Goal: Transaction & Acquisition: Purchase product/service

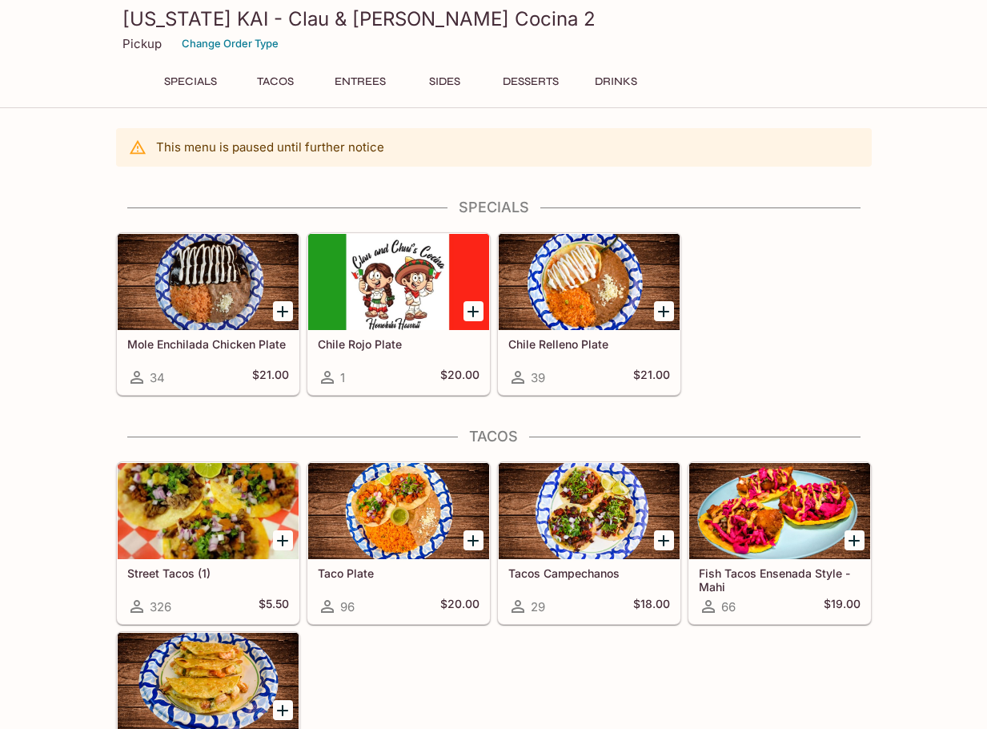
click at [271, 367] on div "Mole Enchilada Chicken Plate 34 $21.00" at bounding box center [208, 362] width 181 height 64
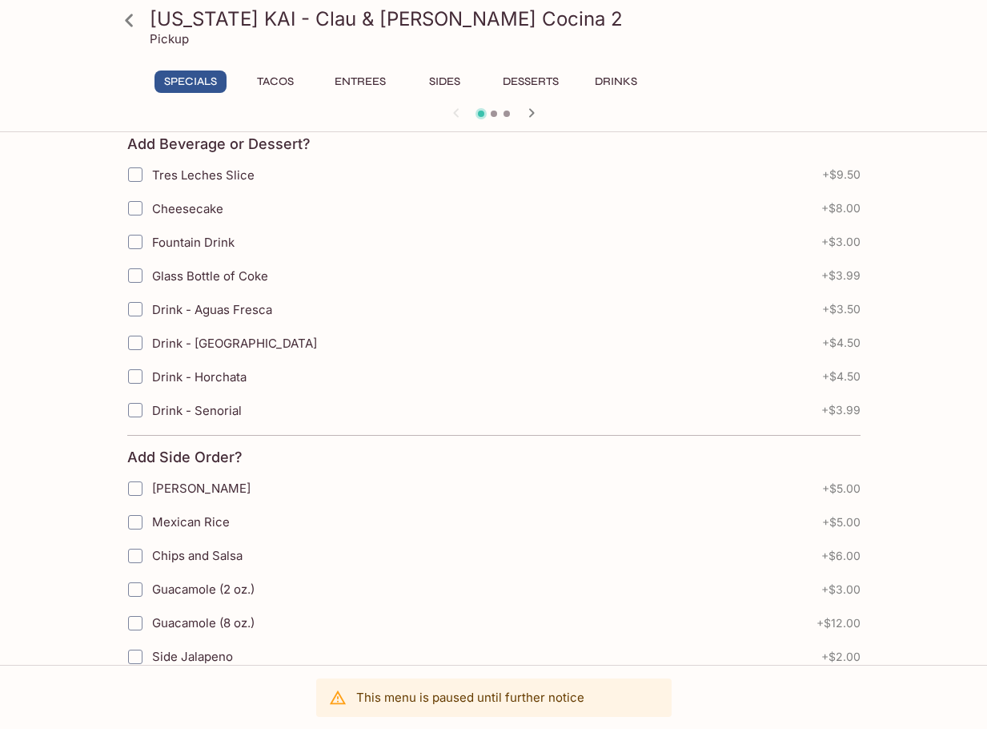
scroll to position [416, 0]
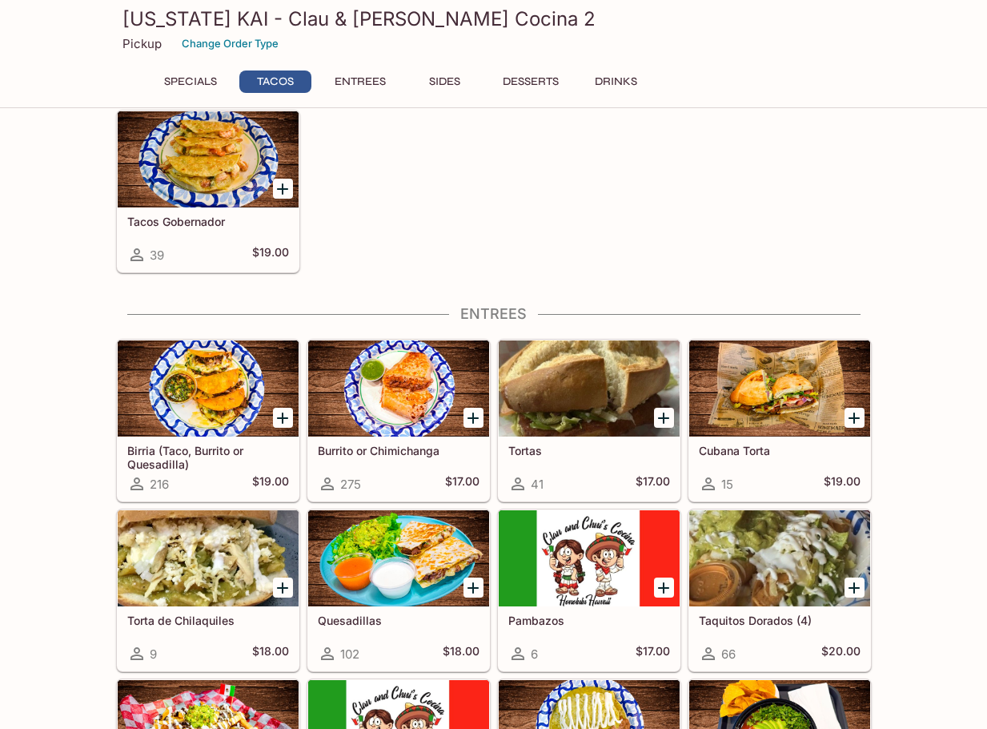
scroll to position [549, 0]
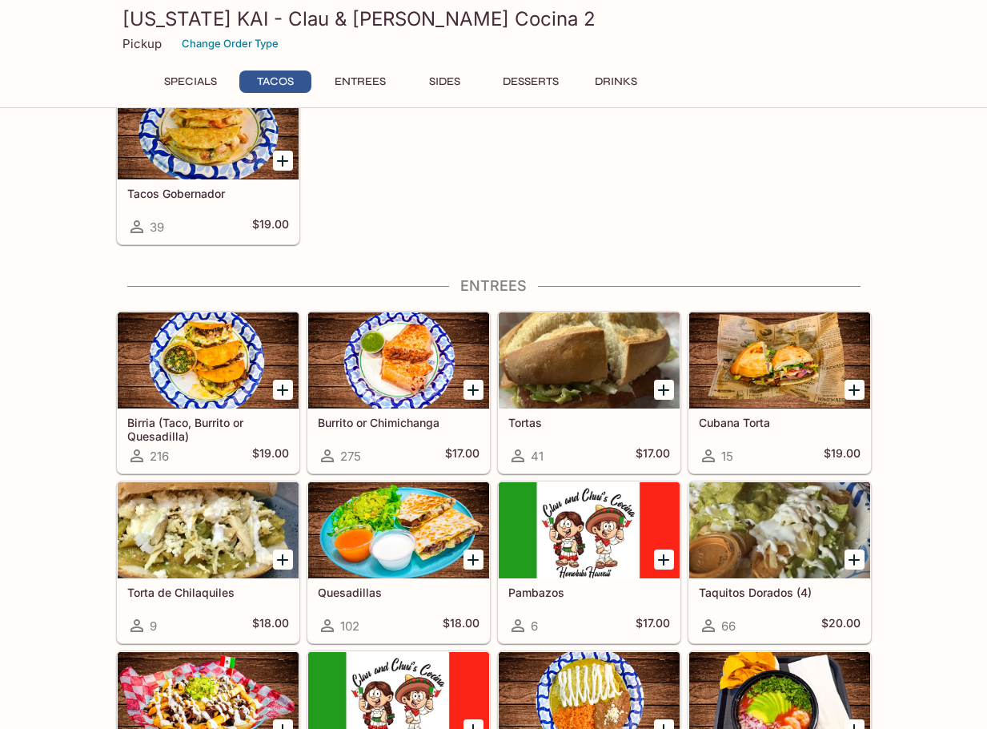
click at [464, 520] on div at bounding box center [398, 530] width 181 height 96
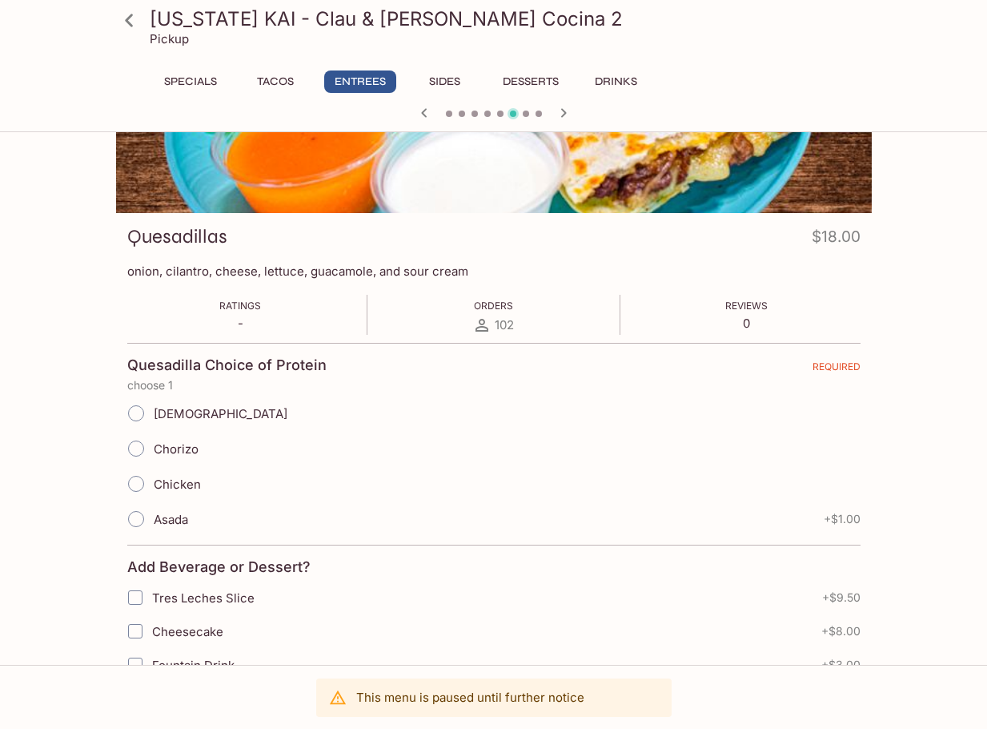
scroll to position [160, 0]
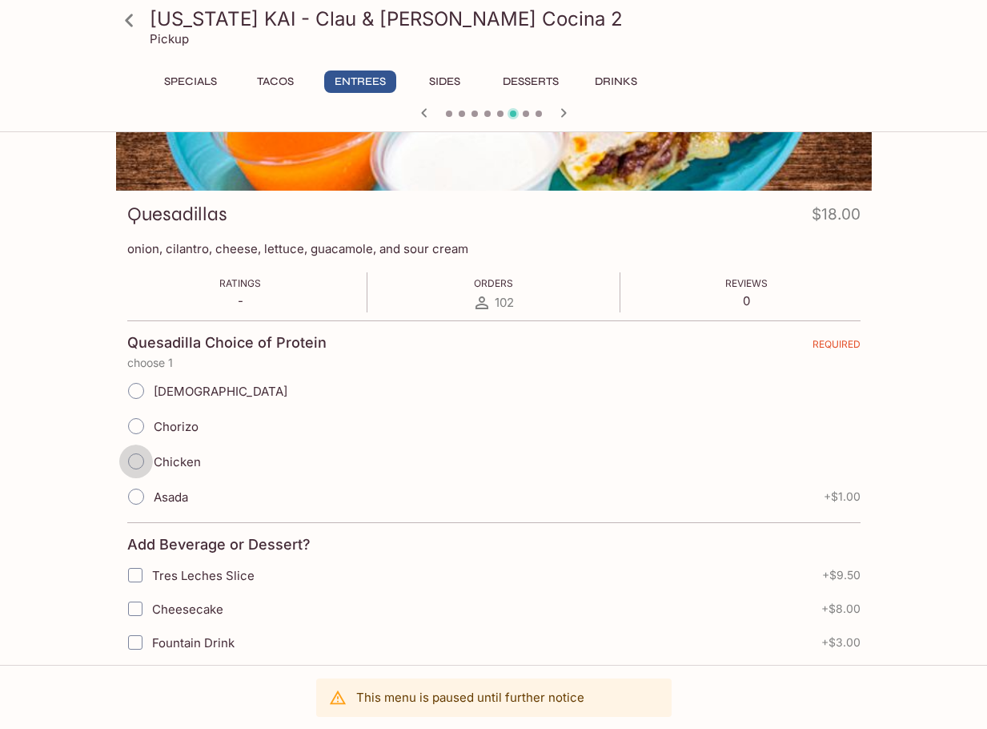
click at [146, 460] on input "Chicken" at bounding box center [136, 461] width 34 height 34
radio input "true"
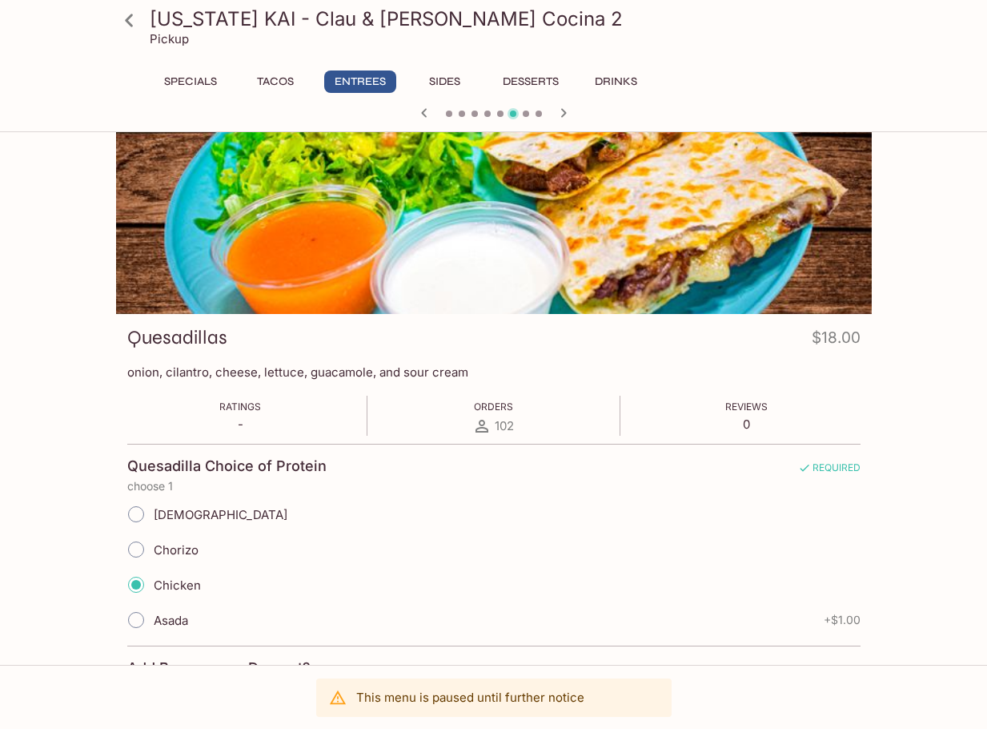
scroll to position [0, 0]
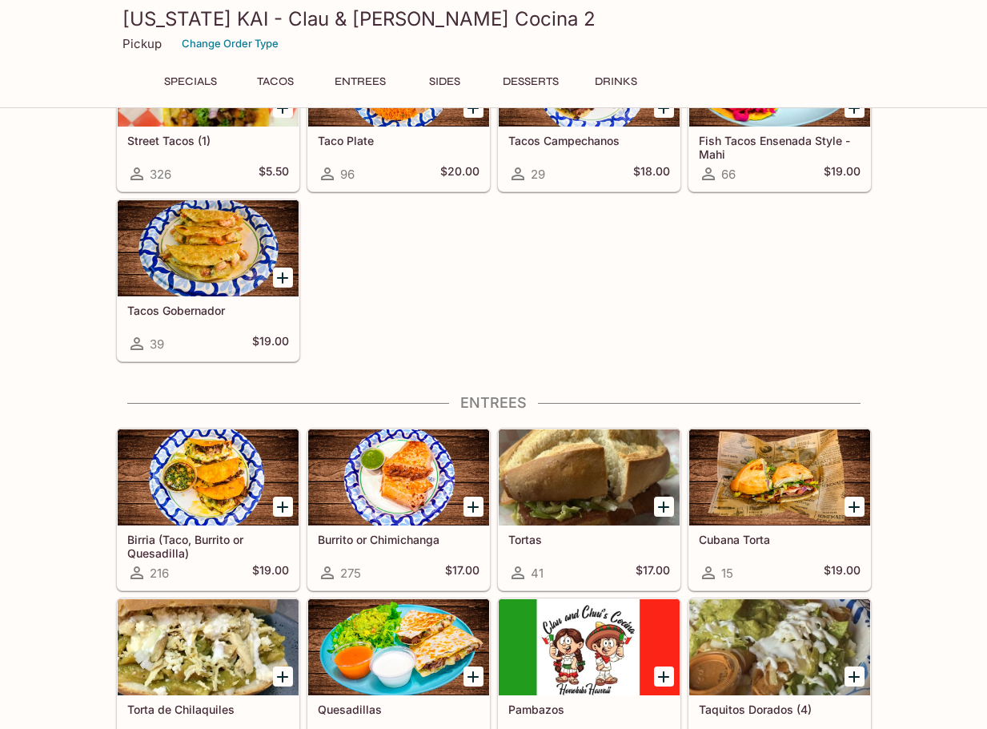
scroll to position [426, 0]
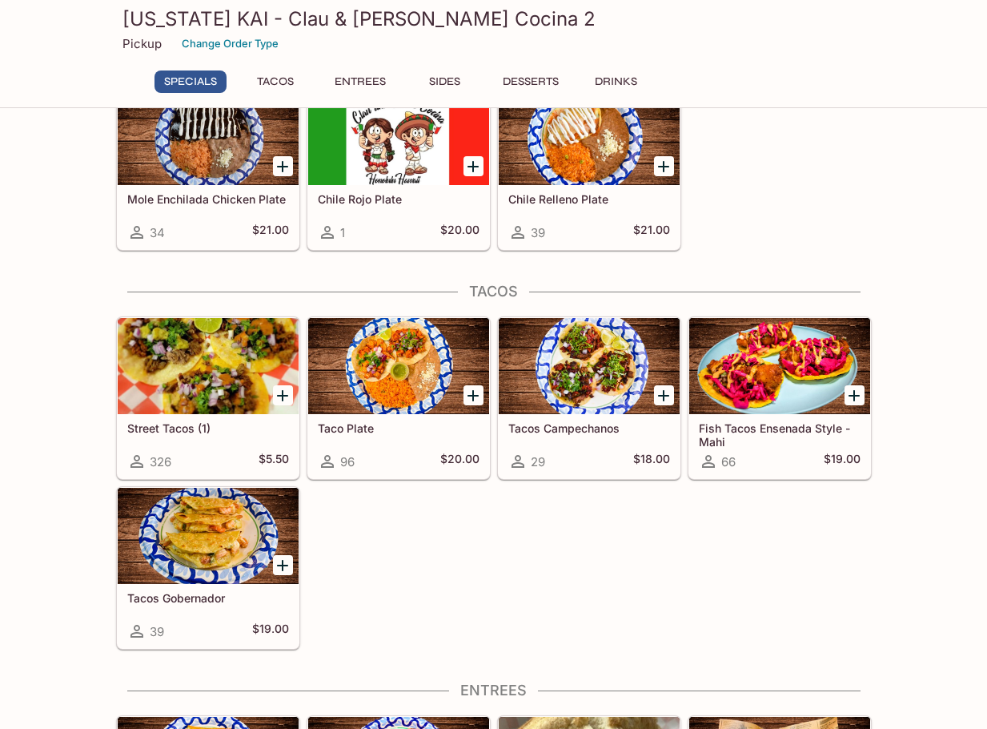
scroll to position [80, 0]
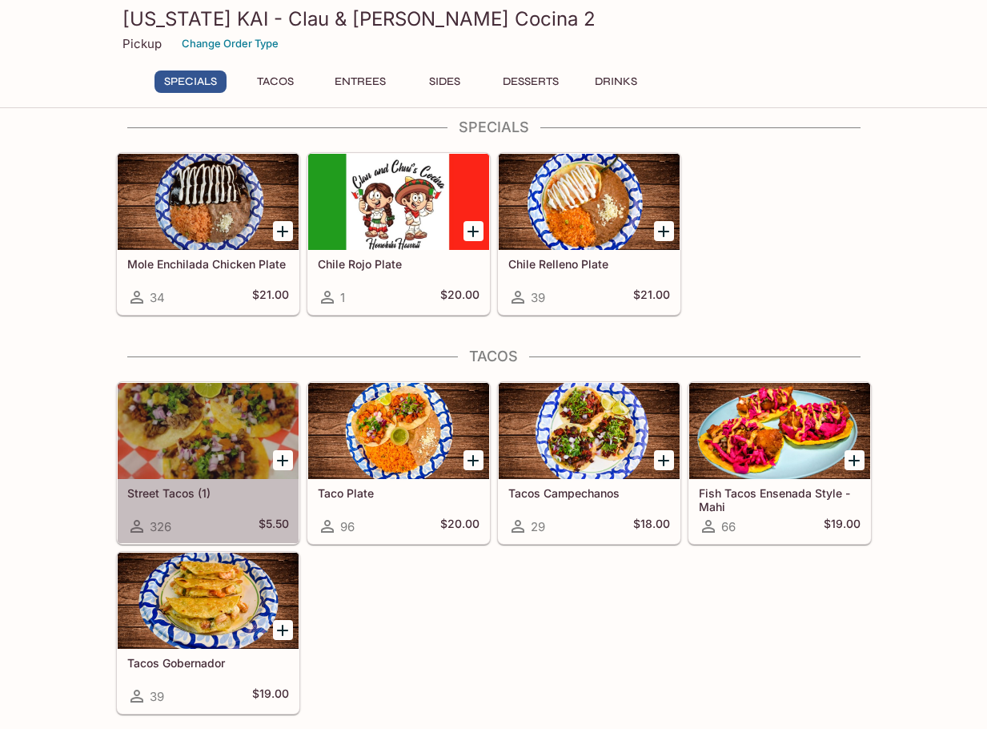
click at [203, 439] on div at bounding box center [208, 431] width 181 height 96
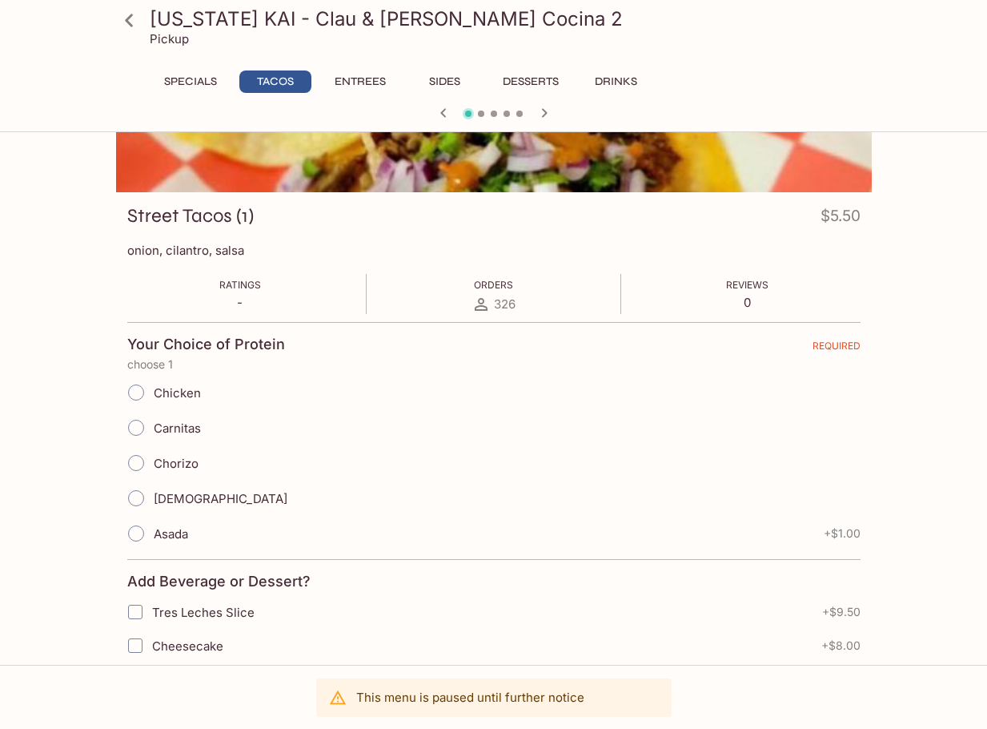
scroll to position [160, 0]
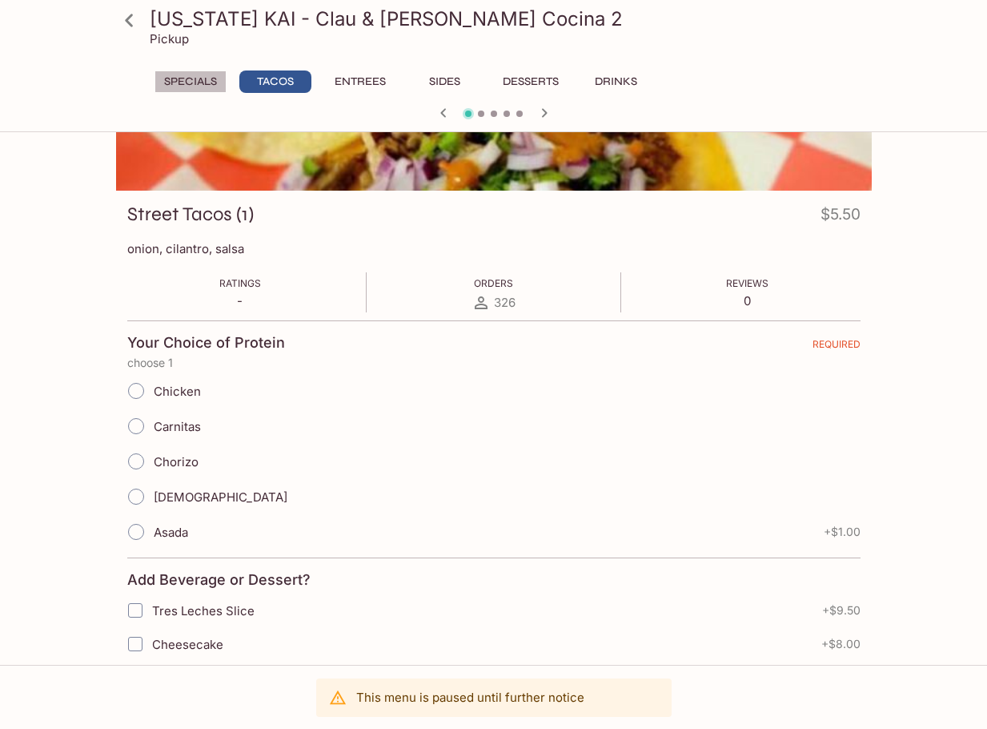
click at [199, 74] on button "Specials" at bounding box center [191, 81] width 72 height 22
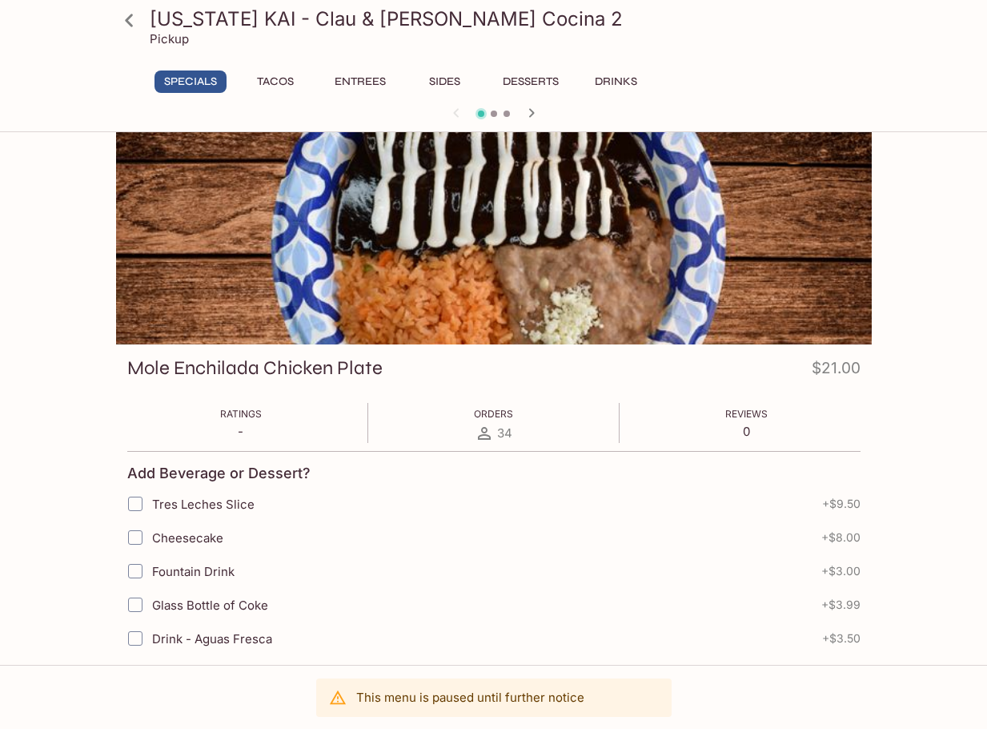
scroll to position [0, 0]
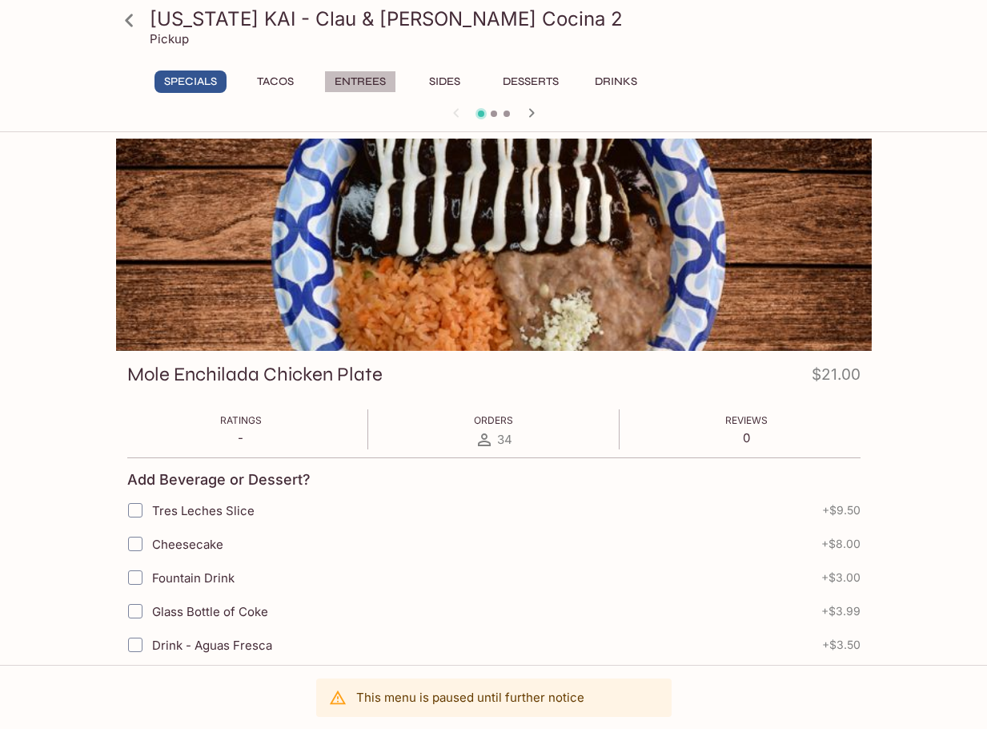
click at [340, 83] on button "Entrees" at bounding box center [360, 81] width 72 height 22
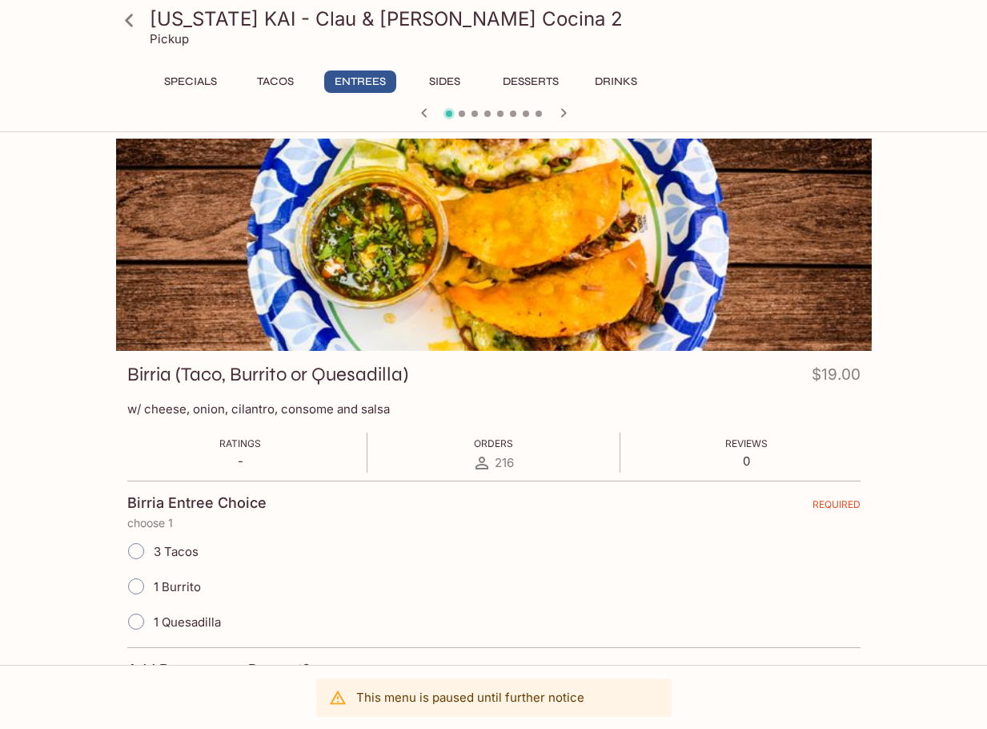
click at [291, 80] on button "Tacos" at bounding box center [275, 81] width 72 height 22
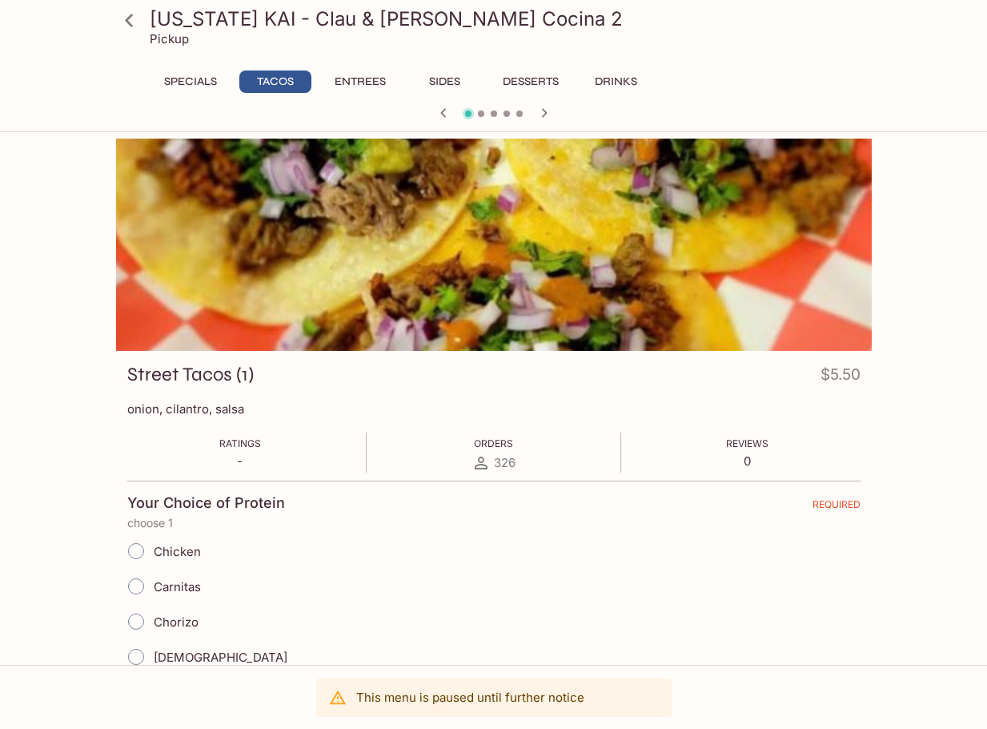
click at [360, 78] on button "Entrees" at bounding box center [360, 81] width 72 height 22
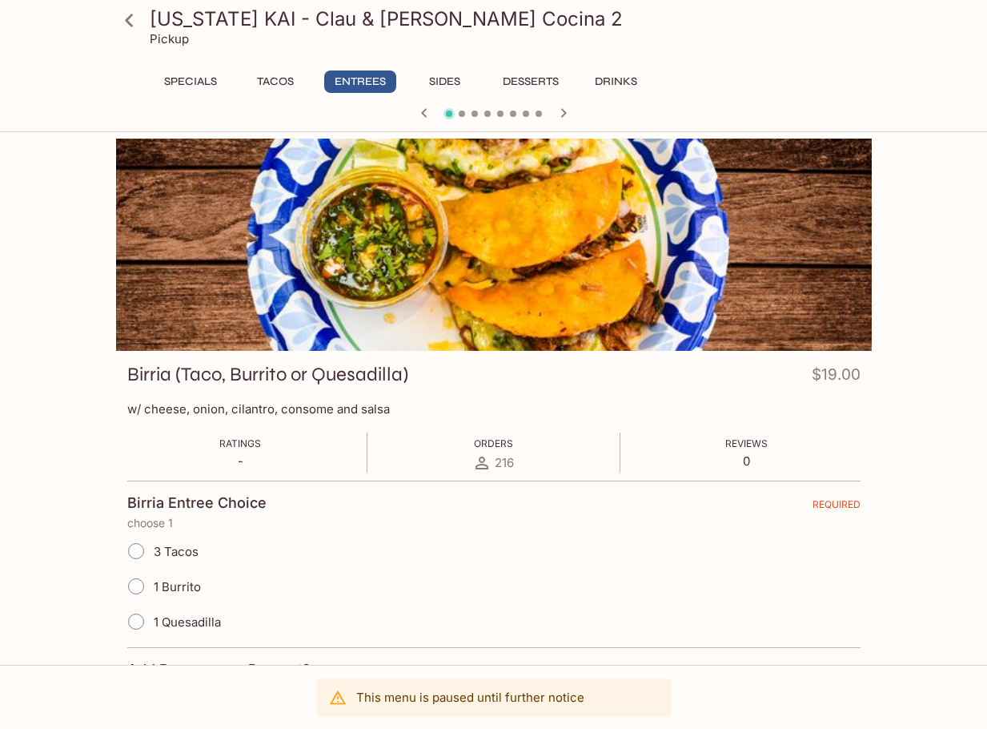
click at [568, 110] on icon "button" at bounding box center [563, 112] width 19 height 19
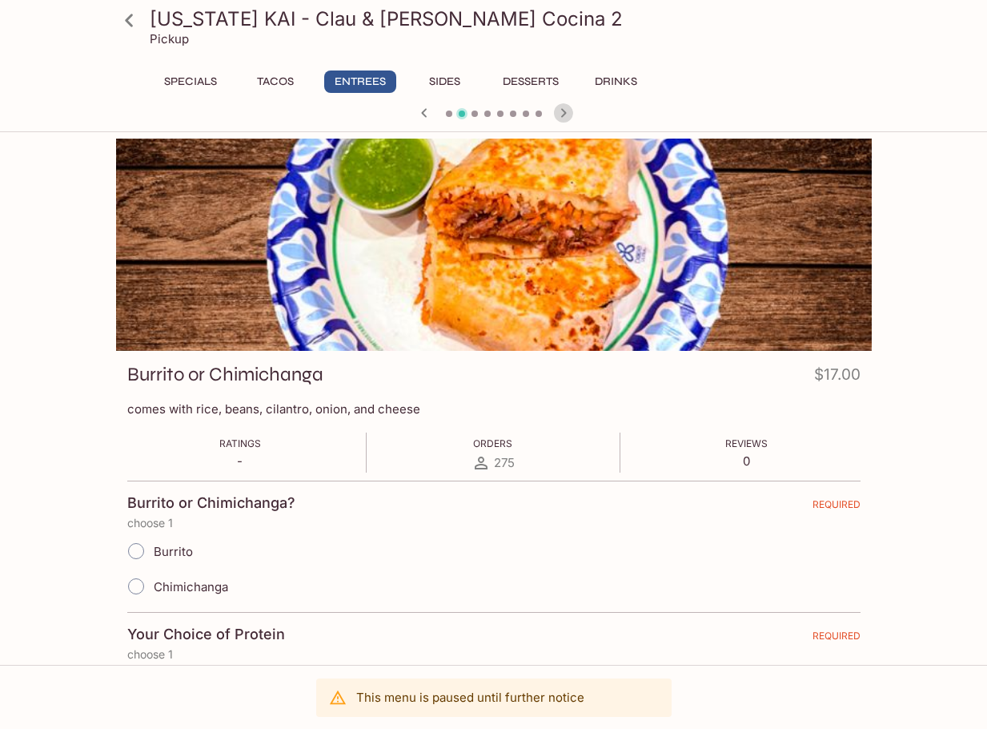
click at [568, 110] on icon "button" at bounding box center [563, 112] width 19 height 19
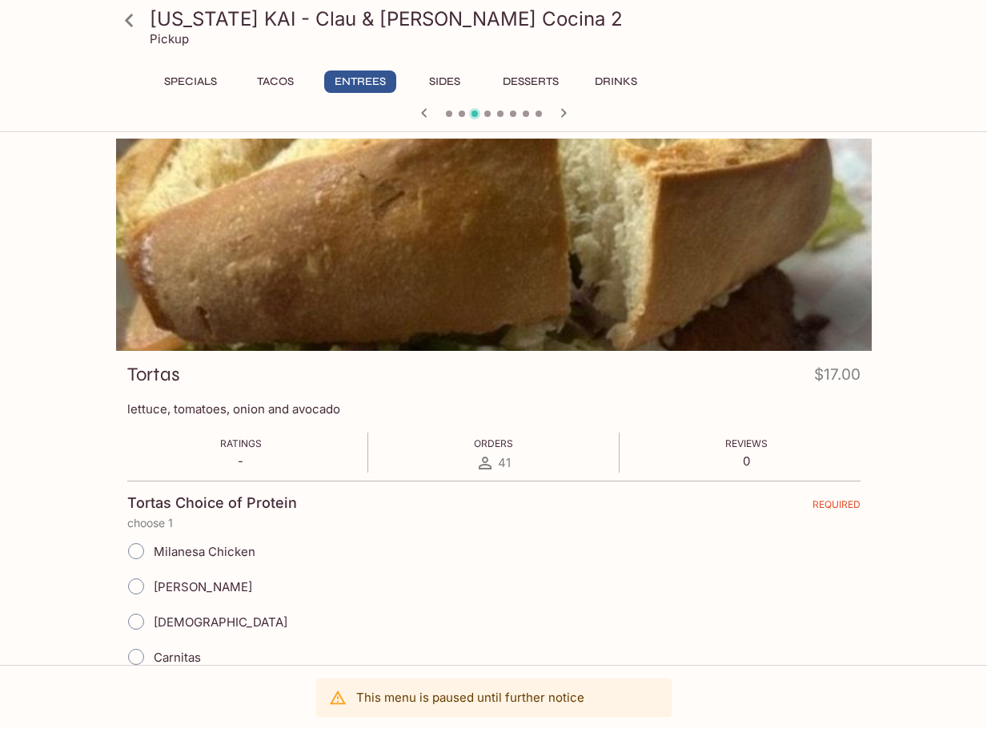
click at [568, 110] on icon "button" at bounding box center [563, 112] width 19 height 19
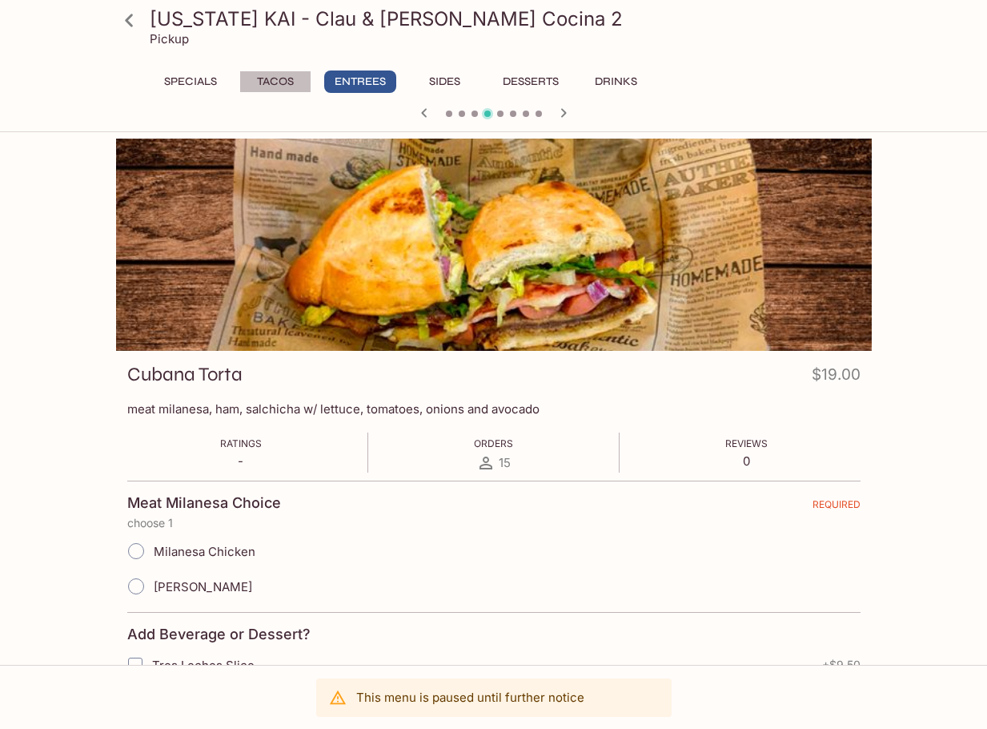
click at [260, 76] on button "Tacos" at bounding box center [275, 81] width 72 height 22
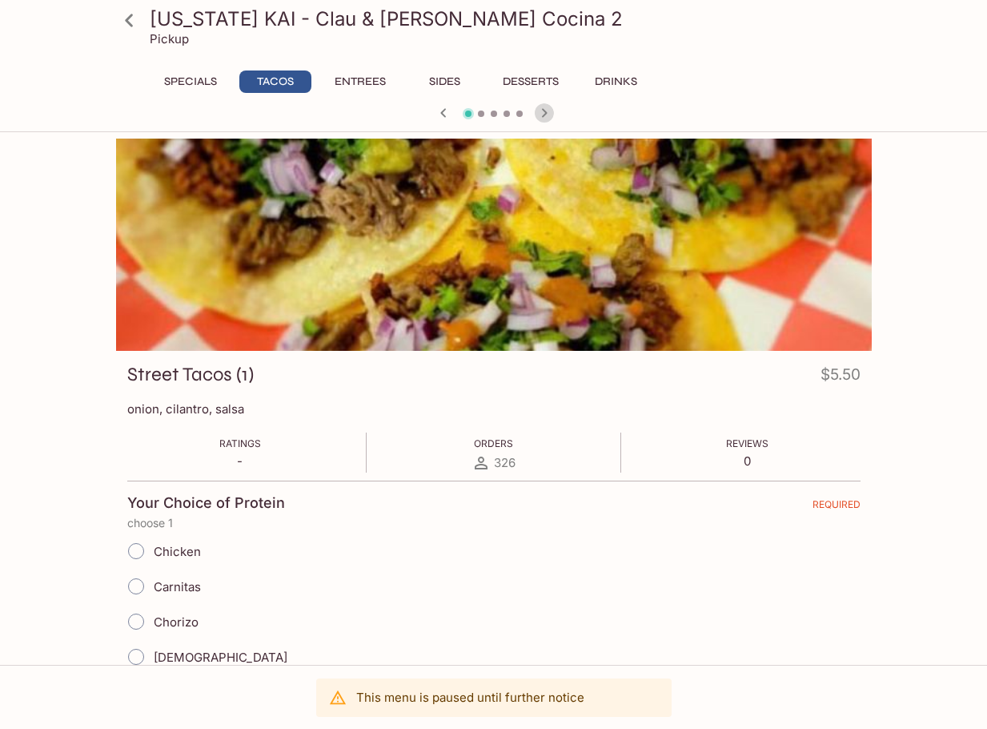
click at [547, 117] on icon "button" at bounding box center [544, 112] width 19 height 19
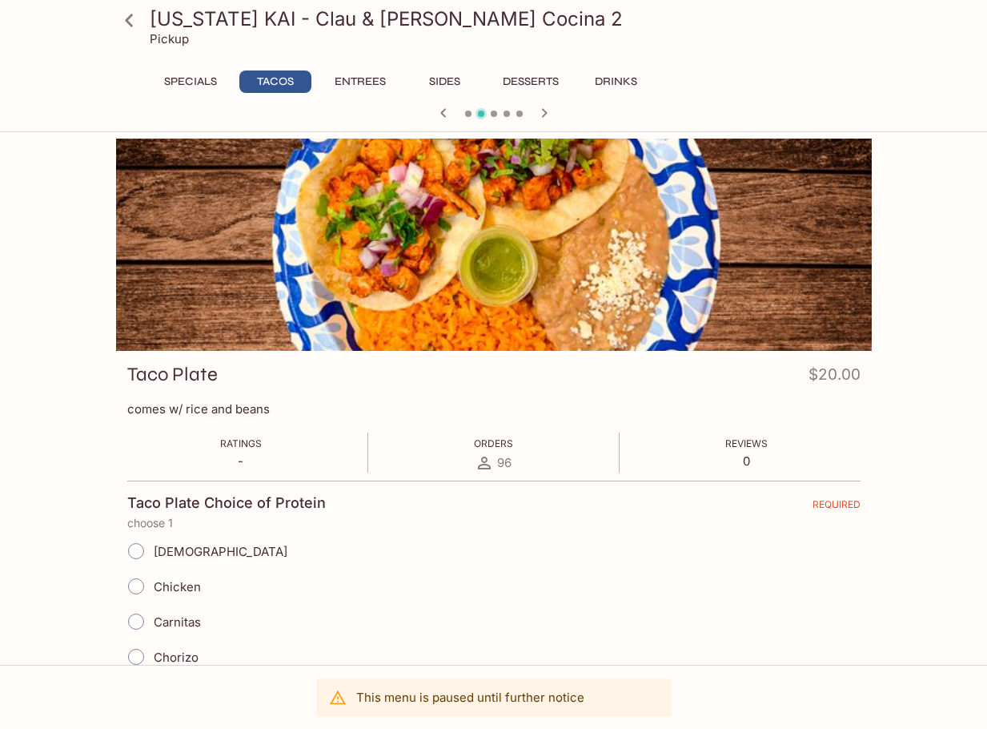
click at [203, 80] on button "Specials" at bounding box center [191, 81] width 72 height 22
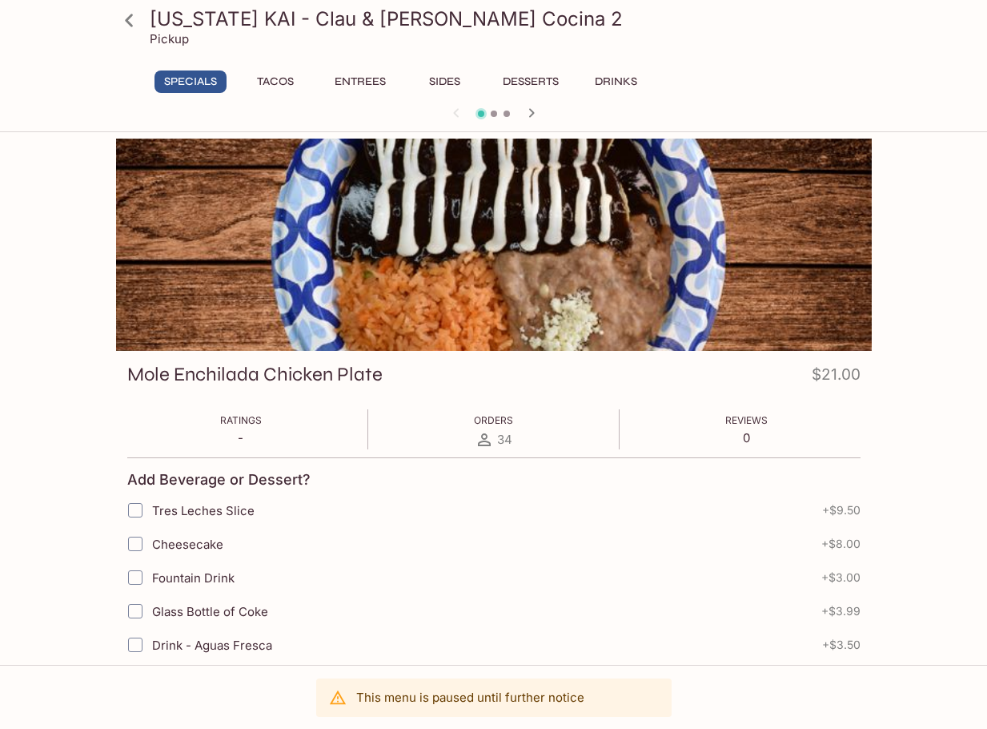
click at [267, 87] on button "Tacos" at bounding box center [275, 81] width 72 height 22
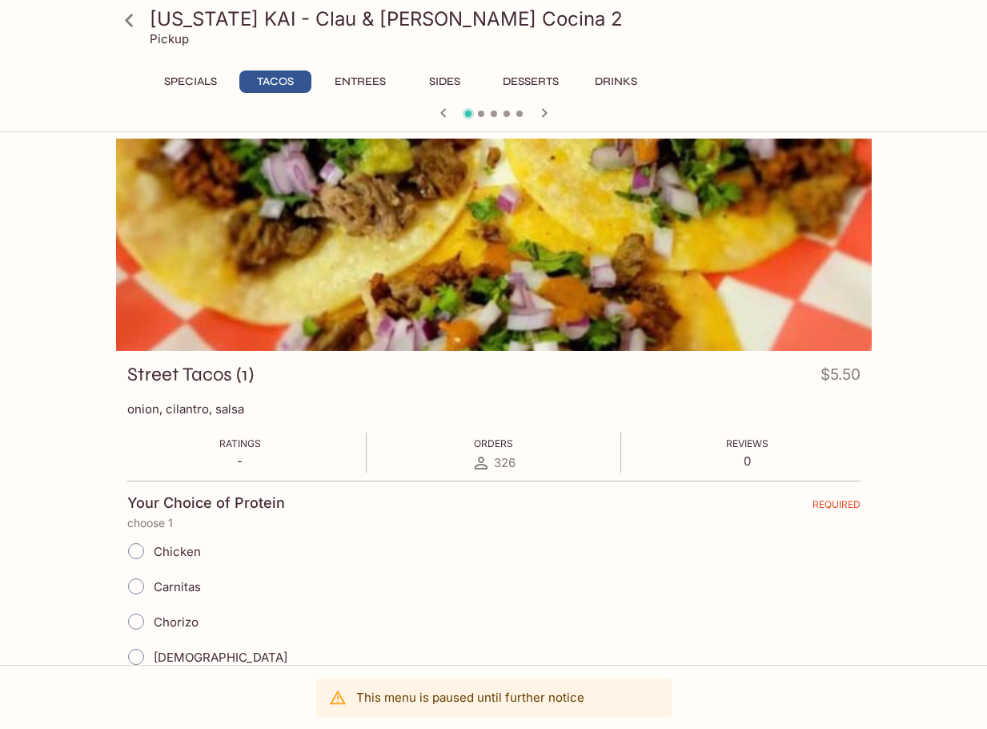
click at [137, 18] on icon at bounding box center [129, 20] width 28 height 28
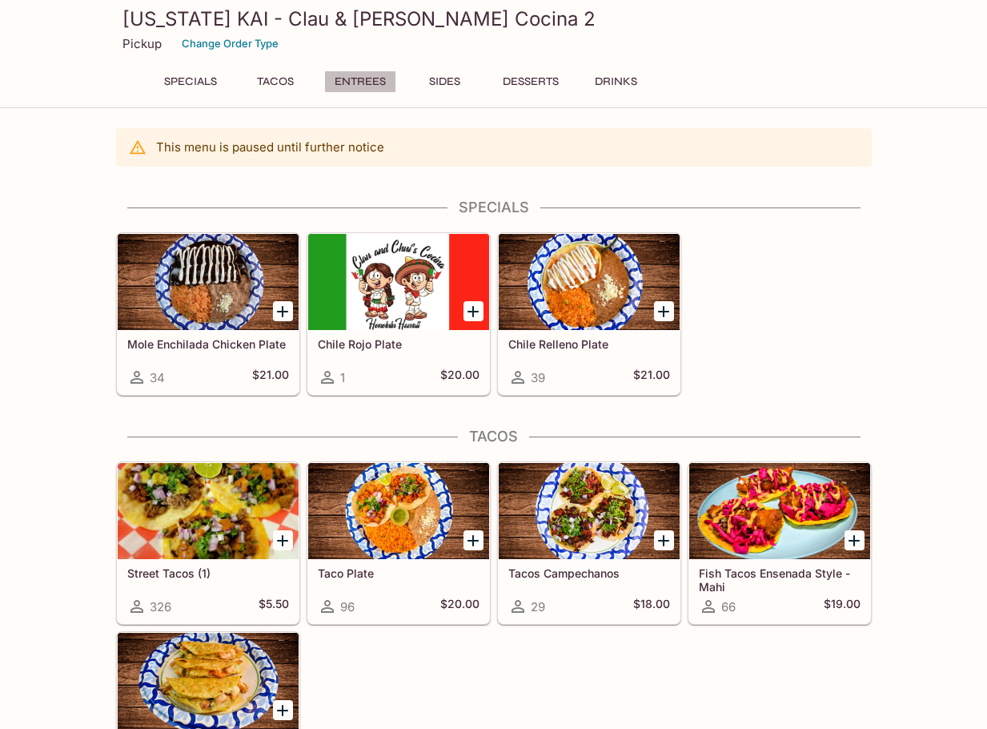
click at [353, 84] on button "Entrees" at bounding box center [360, 81] width 72 height 22
click at [230, 546] on div at bounding box center [208, 511] width 181 height 96
